Goal: Task Accomplishment & Management: Manage account settings

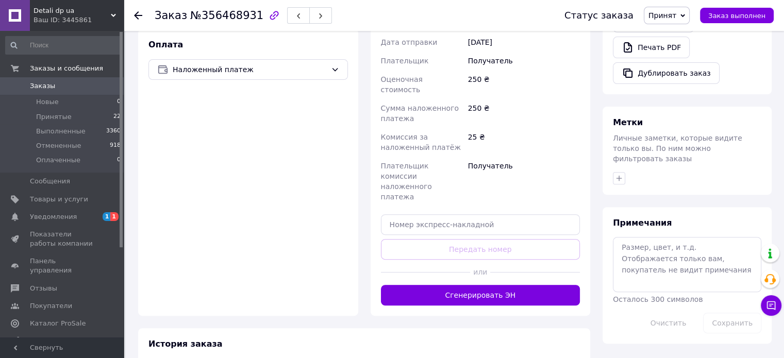
scroll to position [344, 0]
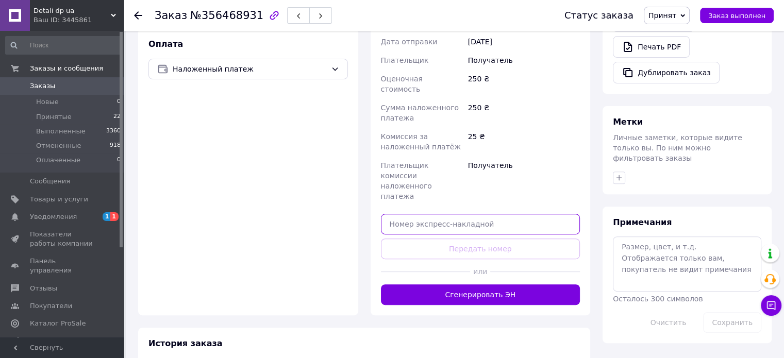
paste input "20451225078461"
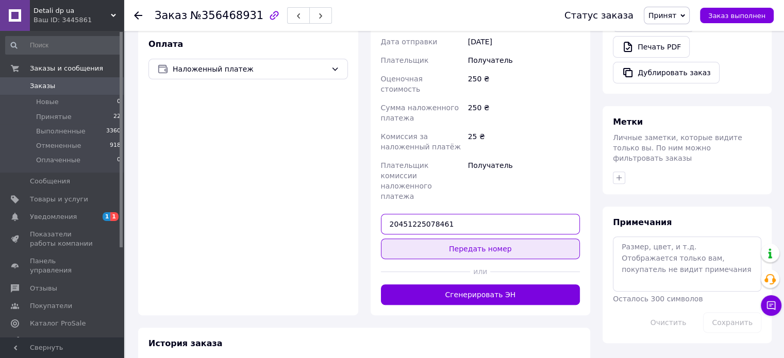
drag, startPoint x: 450, startPoint y: 182, endPoint x: 460, endPoint y: 197, distance: 18.6
click at [460, 197] on div "Доставка Редактировать Нова Пошта (платная) Получатель Всильків [PERSON_NAME] Т…" at bounding box center [481, 93] width 200 height 423
type input "20451225078461"
click at [460, 239] on button "Передать номер" at bounding box center [481, 249] width 200 height 21
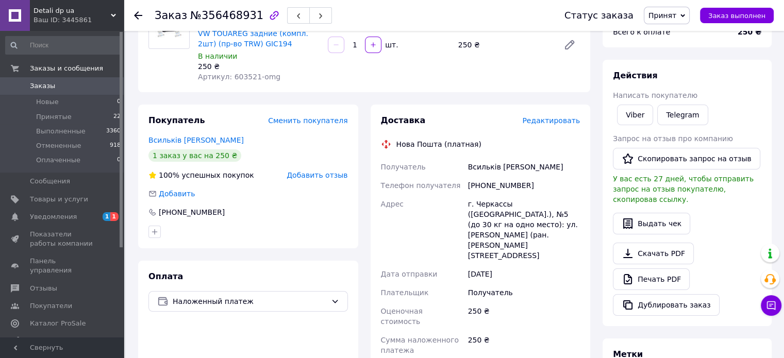
scroll to position [111, 0]
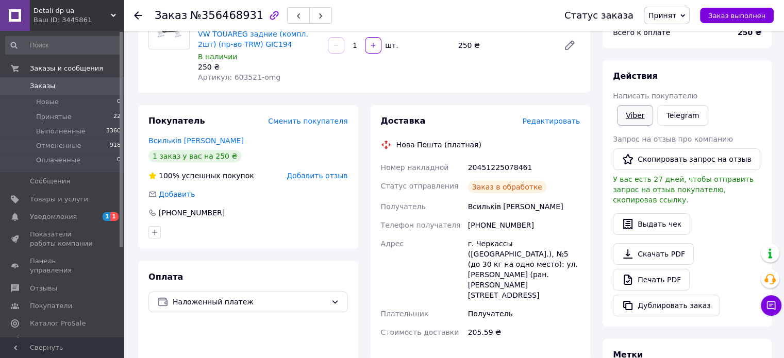
click at [634, 122] on link "Viber" at bounding box center [635, 115] width 36 height 21
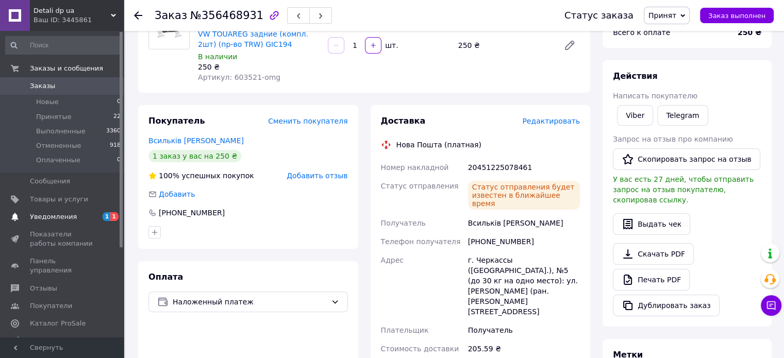
click at [87, 221] on span "Уведомления" at bounding box center [62, 216] width 65 height 9
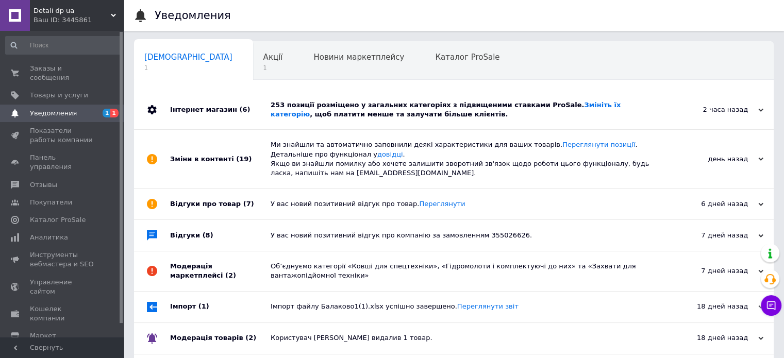
click at [259, 113] on div "Інтернет магазин (6)" at bounding box center [220, 109] width 101 height 39
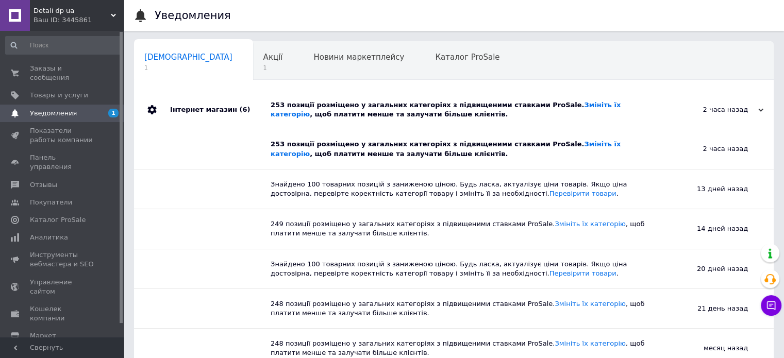
click at [259, 113] on div "Інтернет магазин (6)" at bounding box center [220, 109] width 101 height 39
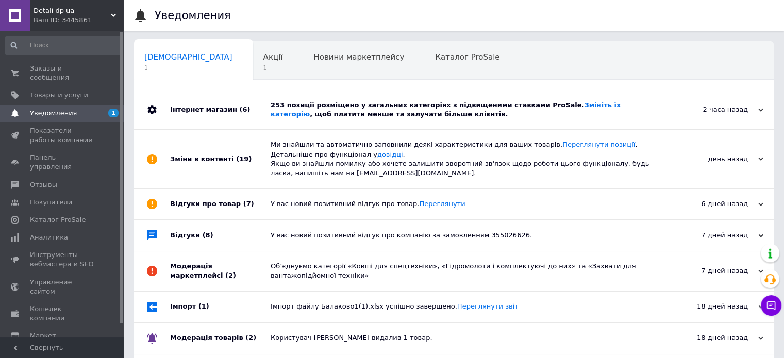
click at [251, 128] on div "Інтернет магазин (6)" at bounding box center [220, 109] width 101 height 39
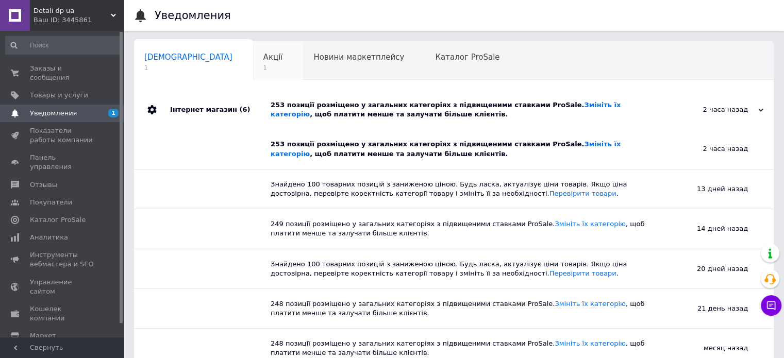
click at [263, 61] on span "Акції" at bounding box center [273, 57] width 20 height 9
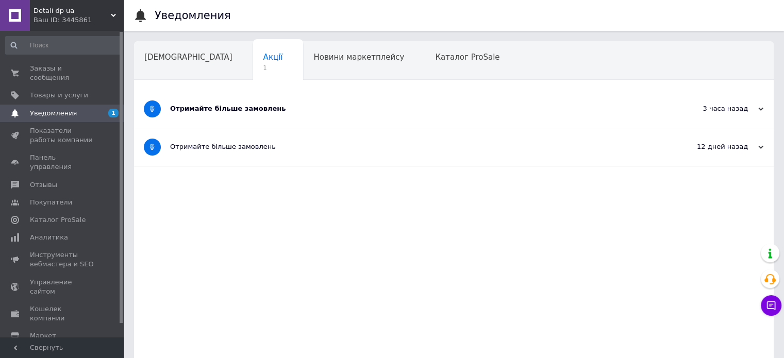
click at [153, 103] on span at bounding box center [152, 109] width 17 height 17
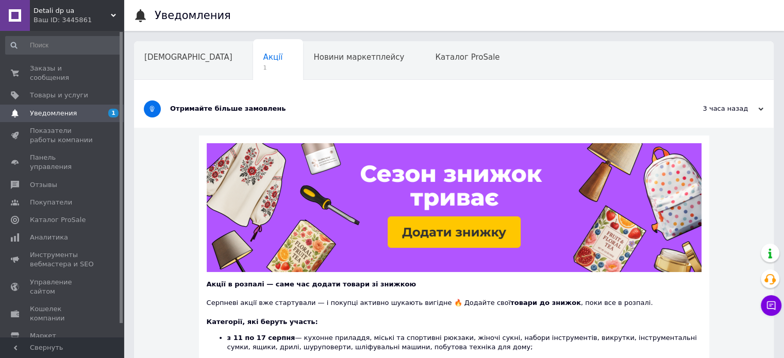
click at [152, 103] on span at bounding box center [152, 109] width 17 height 17
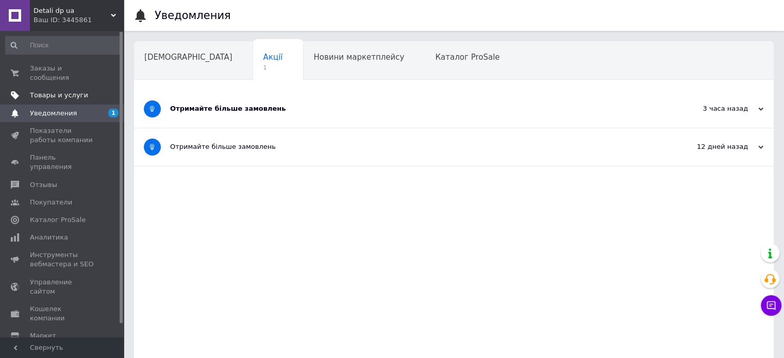
click at [66, 93] on link "Товары и услуги" at bounding box center [63, 96] width 127 height 18
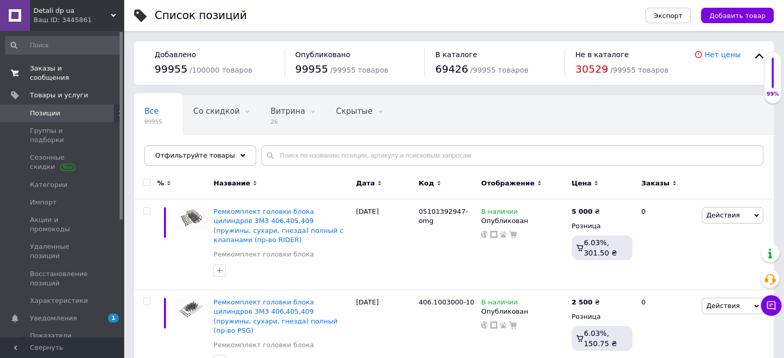
click at [78, 70] on span "Заказы и сообщения" at bounding box center [62, 73] width 65 height 19
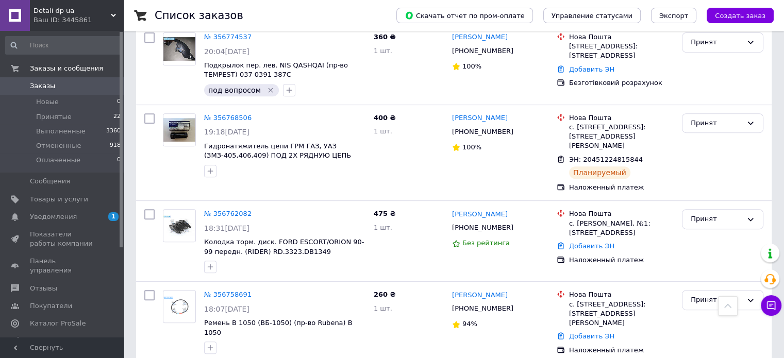
scroll to position [548, 0]
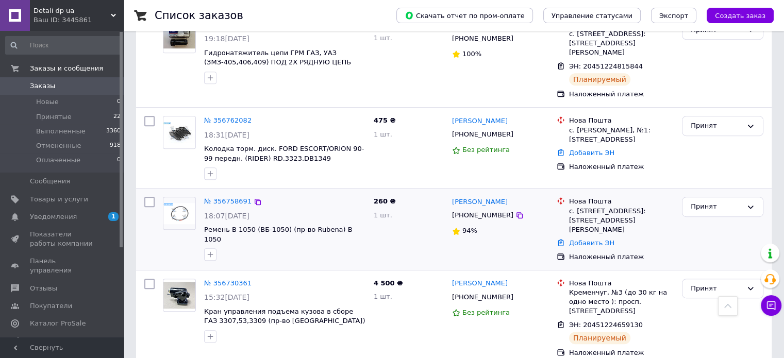
drag, startPoint x: 599, startPoint y: 216, endPoint x: 625, endPoint y: 210, distance: 26.5
click at [625, 237] on div "Добавить ЭН" at bounding box center [621, 244] width 109 height 14
click at [602, 239] on link "Добавить ЭН" at bounding box center [591, 243] width 45 height 8
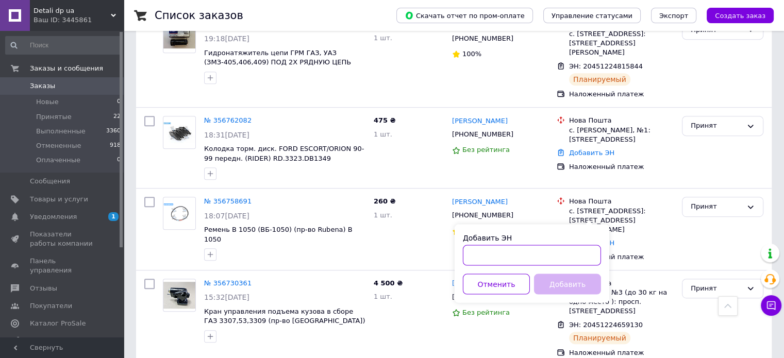
click at [530, 251] on input "Добавить ЭН" at bounding box center [532, 255] width 138 height 21
paste input "20451224829172"
type input "20451224829172"
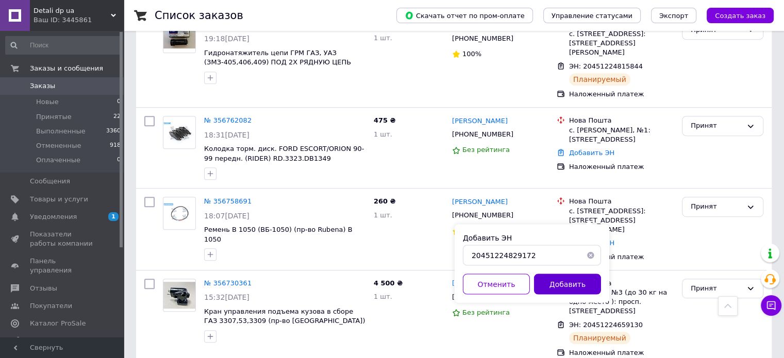
click at [552, 284] on button "Добавить" at bounding box center [567, 284] width 67 height 21
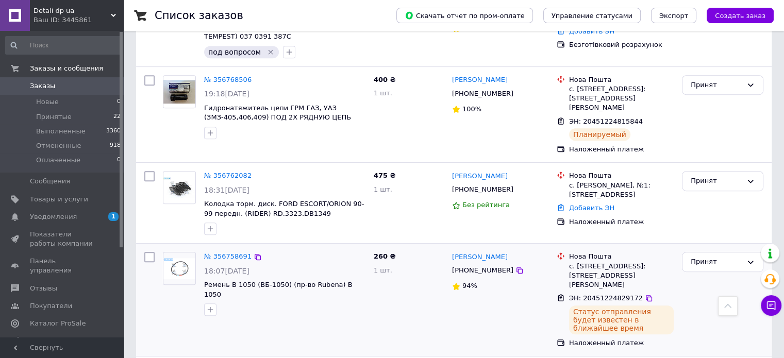
scroll to position [492, 0]
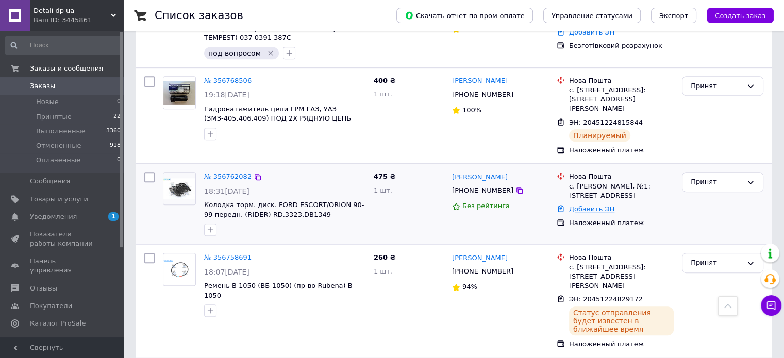
click at [578, 205] on link "Добавить ЭН" at bounding box center [591, 209] width 45 height 8
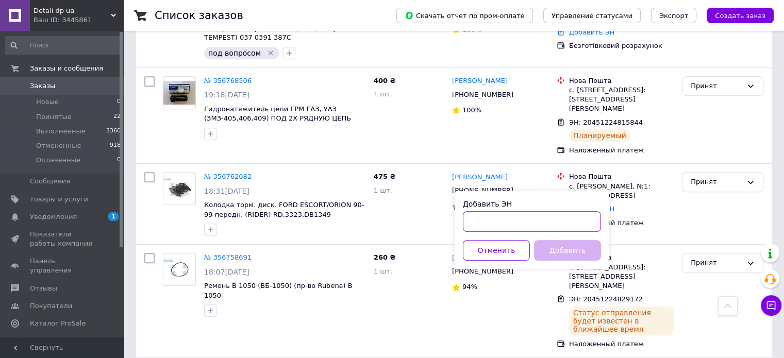
drag, startPoint x: 544, startPoint y: 219, endPoint x: 533, endPoint y: 226, distance: 13.7
click at [533, 226] on input "Добавить ЭН" at bounding box center [532, 221] width 138 height 21
paste input "20451225136373"
type input "20451225136373"
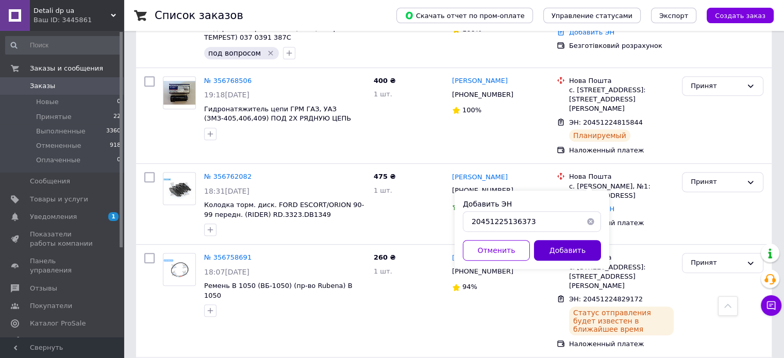
click at [553, 244] on button "Добавить" at bounding box center [567, 250] width 67 height 21
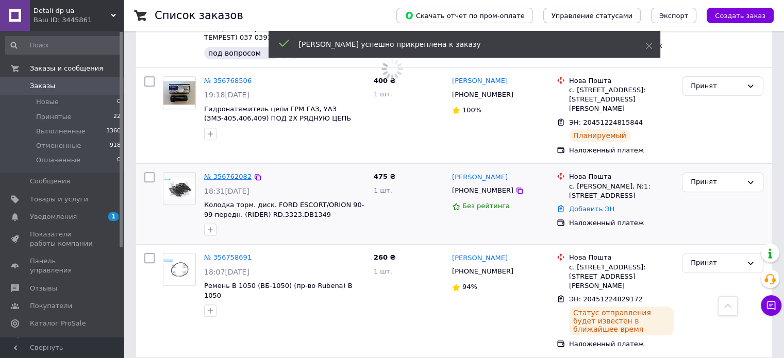
click at [236, 173] on link "№ 356762082" at bounding box center [227, 177] width 47 height 8
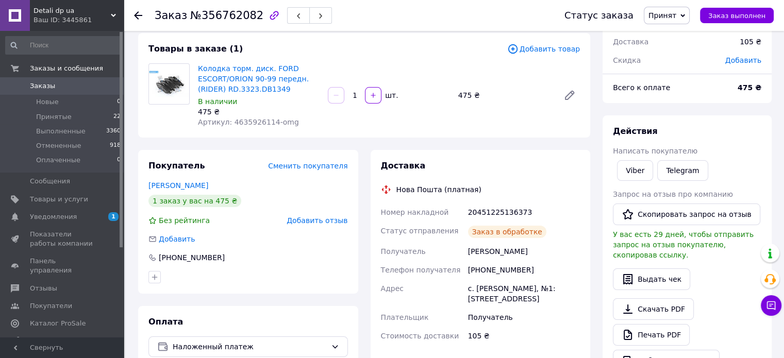
scroll to position [56, 0]
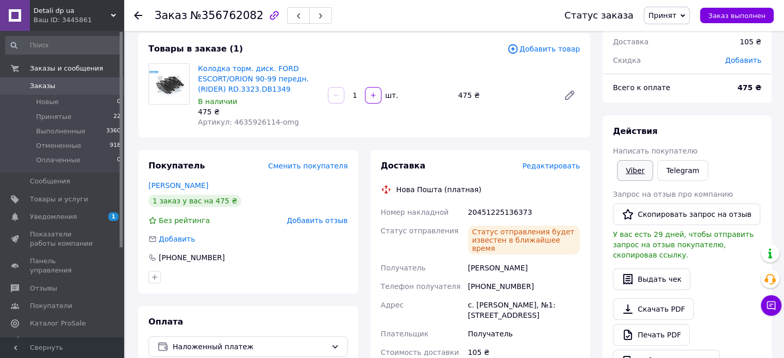
click at [631, 169] on link "Viber" at bounding box center [635, 170] width 36 height 21
click at [63, 113] on span "Принятые" at bounding box center [54, 116] width 36 height 9
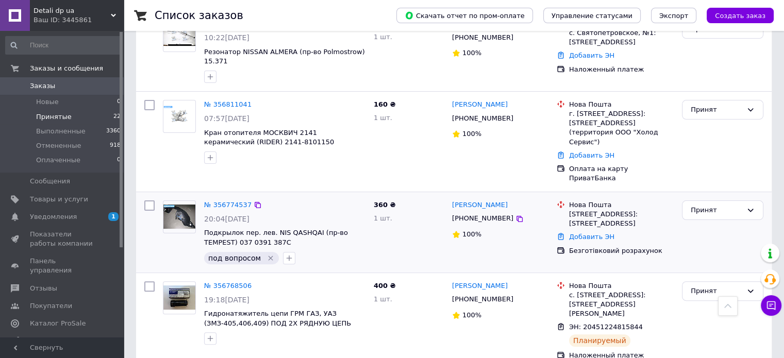
scroll to position [241, 0]
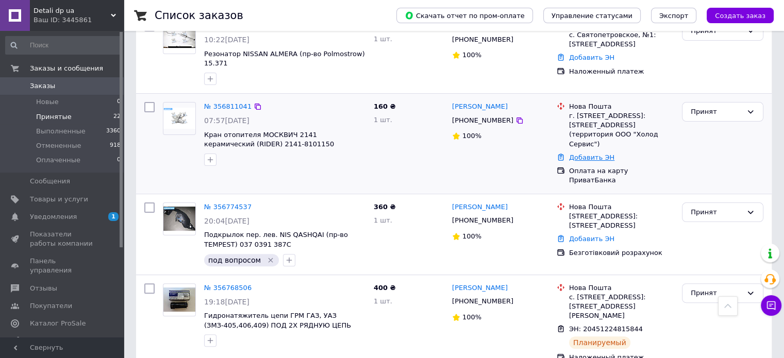
click at [587, 154] on link "Добавить ЭН" at bounding box center [591, 158] width 45 height 8
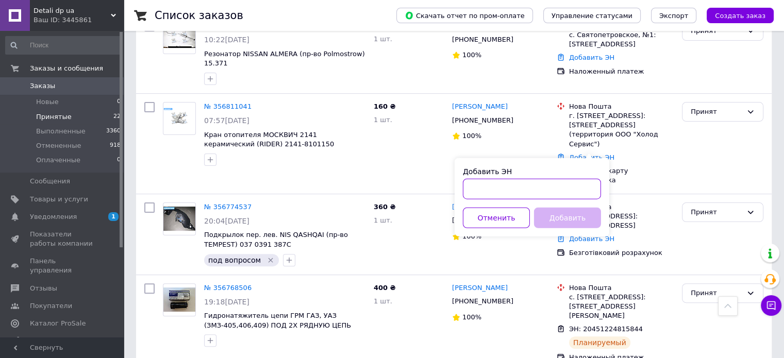
click at [581, 188] on input "Добавить ЭН" at bounding box center [532, 189] width 138 height 21
paste input "20451225258223"
type input "20451225258223"
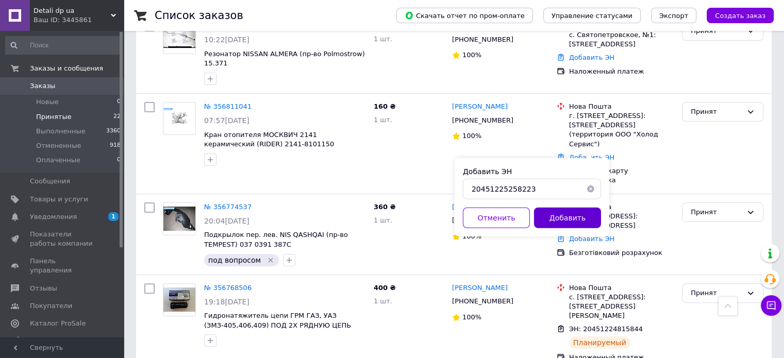
click at [572, 219] on button "Добавить" at bounding box center [567, 218] width 67 height 21
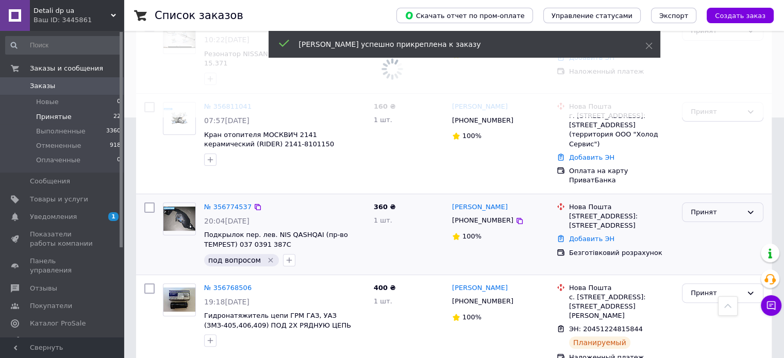
click at [703, 207] on div "Принят" at bounding box center [717, 212] width 52 height 11
click at [695, 243] on li "Отменен" at bounding box center [723, 252] width 80 height 19
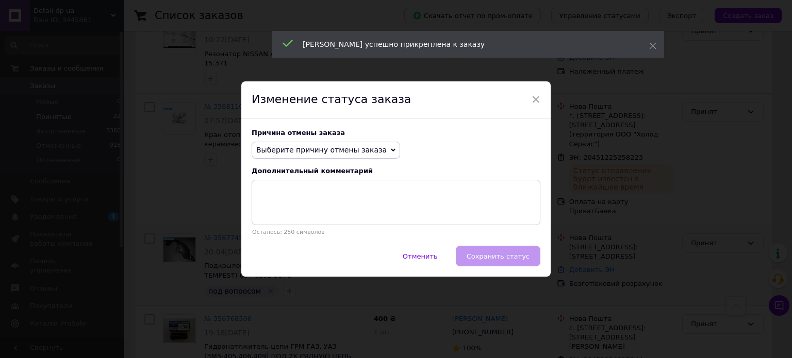
click at [367, 150] on span "Выберите причину отмены заказа" at bounding box center [321, 150] width 130 height 8
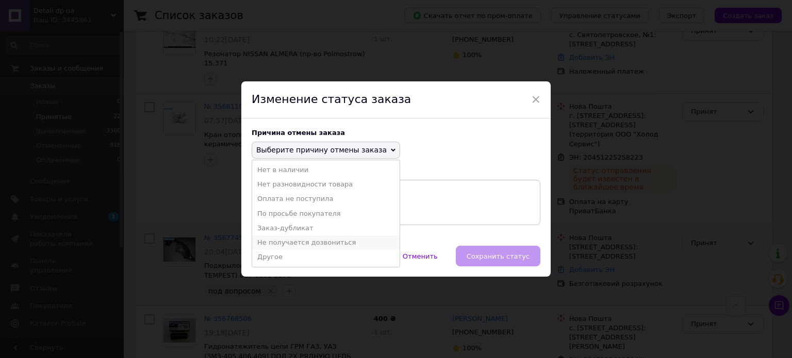
click at [348, 236] on li "Не получается дозвониться" at bounding box center [325, 243] width 147 height 14
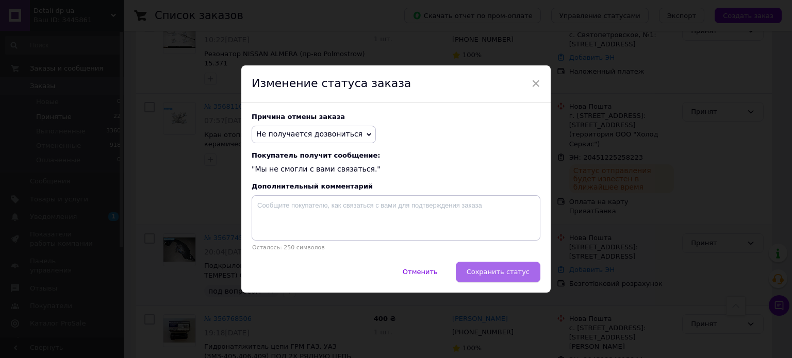
click at [476, 263] on button "Сохранить статус" at bounding box center [498, 272] width 85 height 21
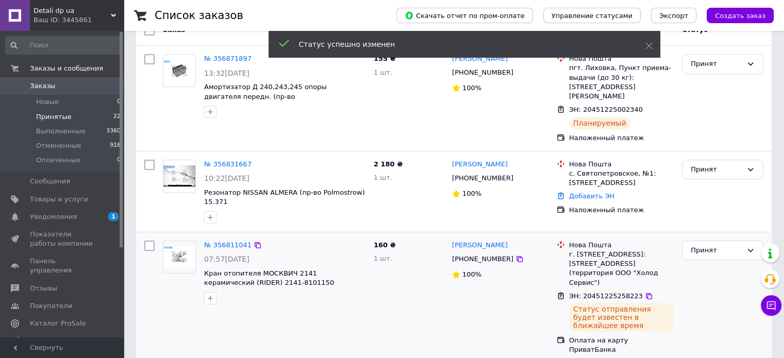
scroll to position [101, 0]
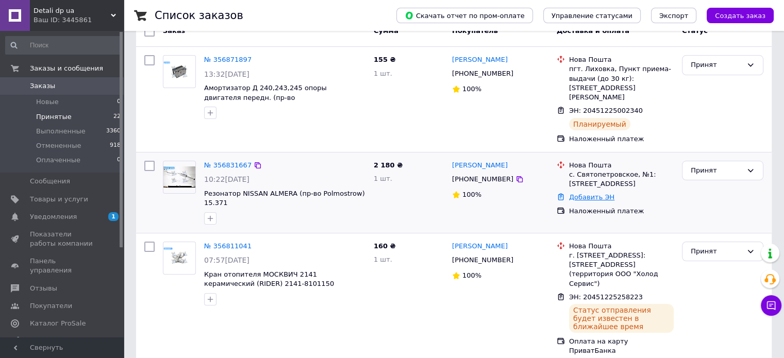
click at [583, 193] on link "Добавить ЭН" at bounding box center [591, 197] width 45 height 8
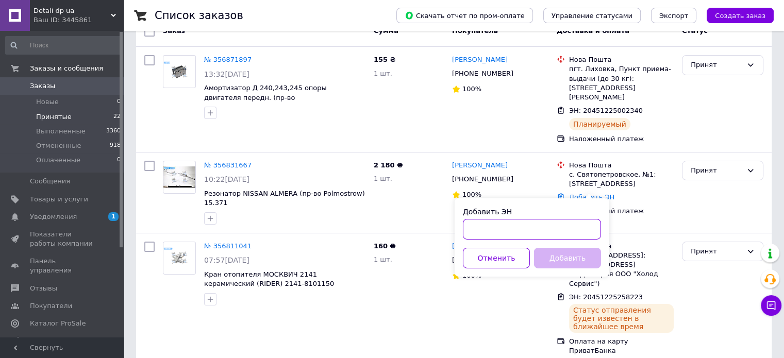
click at [573, 223] on input "Добавить ЭН" at bounding box center [532, 229] width 138 height 21
paste input "20451225101769"
type input "20451225101769"
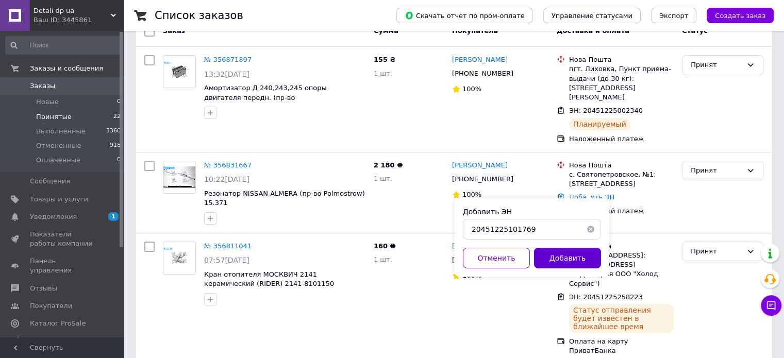
click at [564, 253] on button "Добавить" at bounding box center [567, 258] width 67 height 21
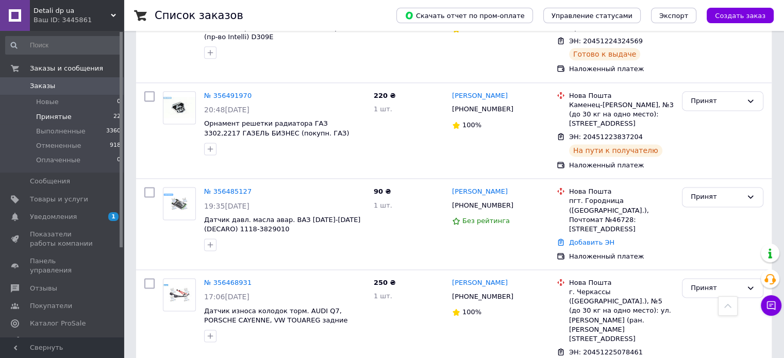
scroll to position [1368, 0]
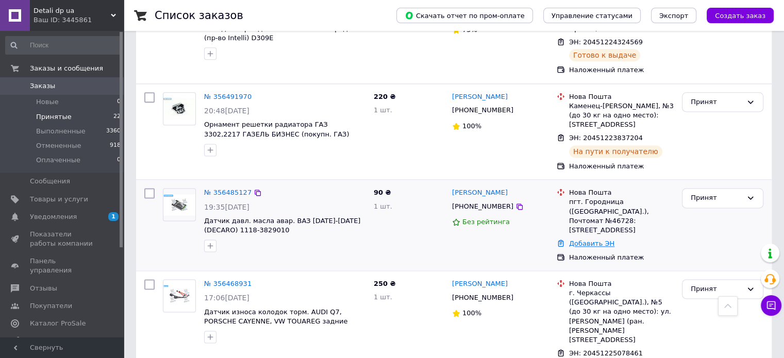
click at [608, 240] on link "Добавить ЭН" at bounding box center [591, 244] width 45 height 8
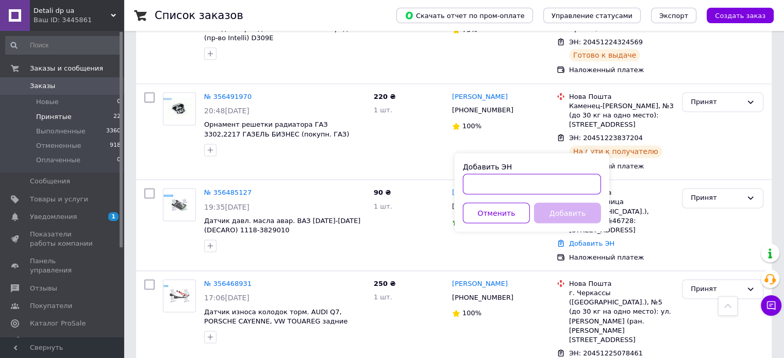
click at [525, 175] on input "Добавить ЭН" at bounding box center [532, 184] width 138 height 21
paste input "20451225104561"
type input "20451225104561"
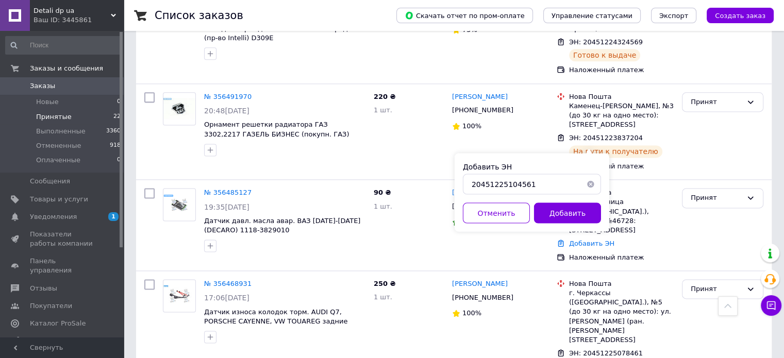
click at [548, 202] on div "Добавить ЭН 20451225104561 Отменить Добавить" at bounding box center [532, 192] width 155 height 78
click at [557, 218] on button "Добавить" at bounding box center [567, 213] width 67 height 21
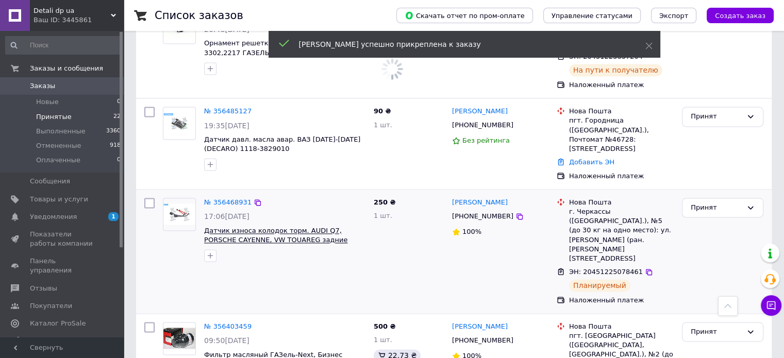
scroll to position [1434, 0]
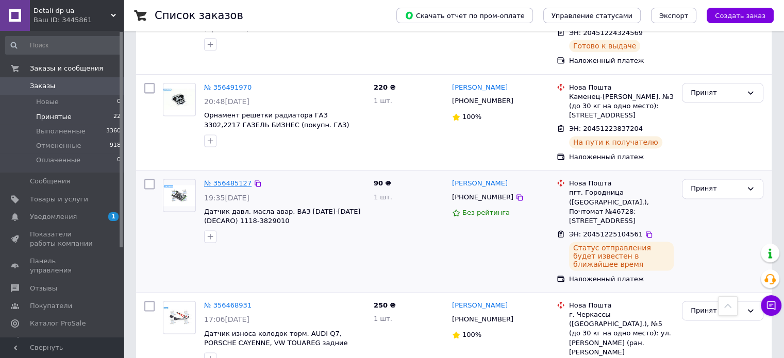
click at [213, 179] on link "№ 356485127" at bounding box center [227, 183] width 47 height 8
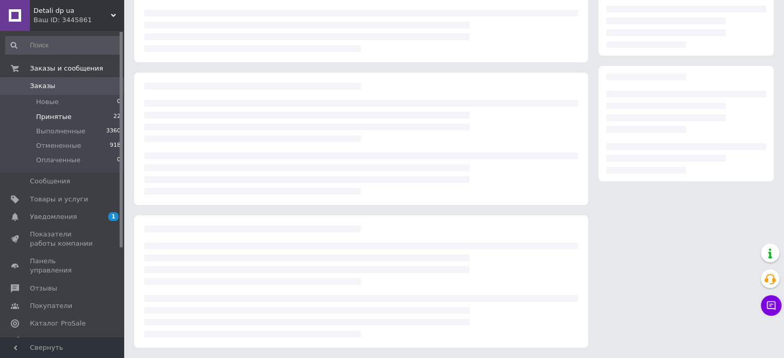
click at [213, 78] on div at bounding box center [361, 139] width 454 height 133
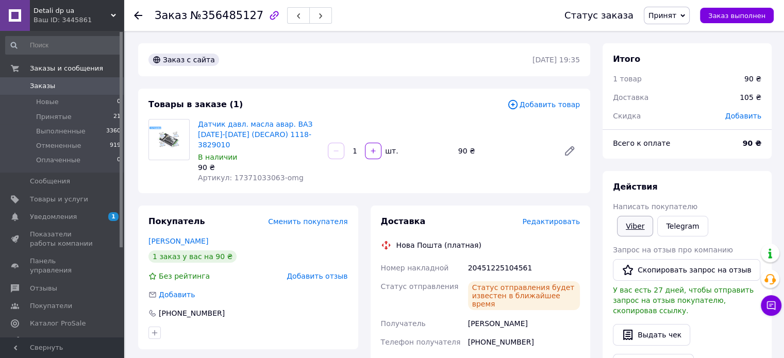
click at [640, 218] on link "Viber" at bounding box center [635, 226] width 36 height 21
